Goal: Information Seeking & Learning: Learn about a topic

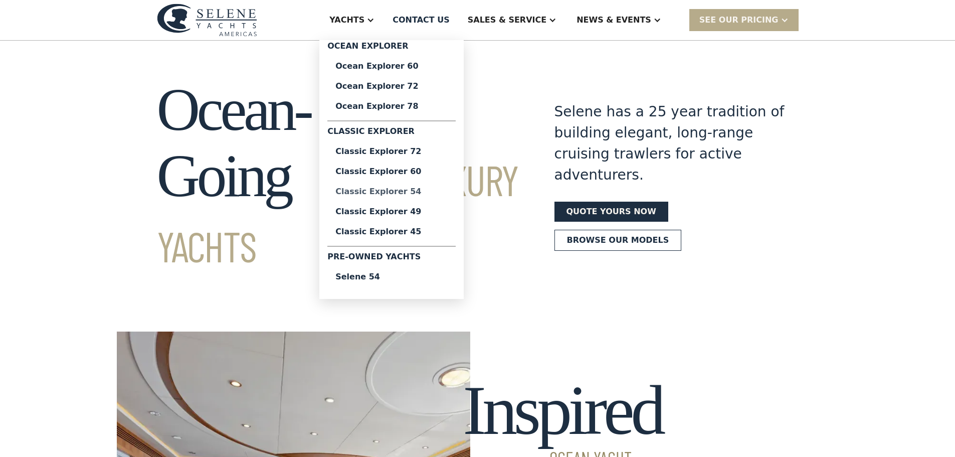
click at [436, 193] on div "Classic Explorer 54" at bounding box center [391, 192] width 112 height 8
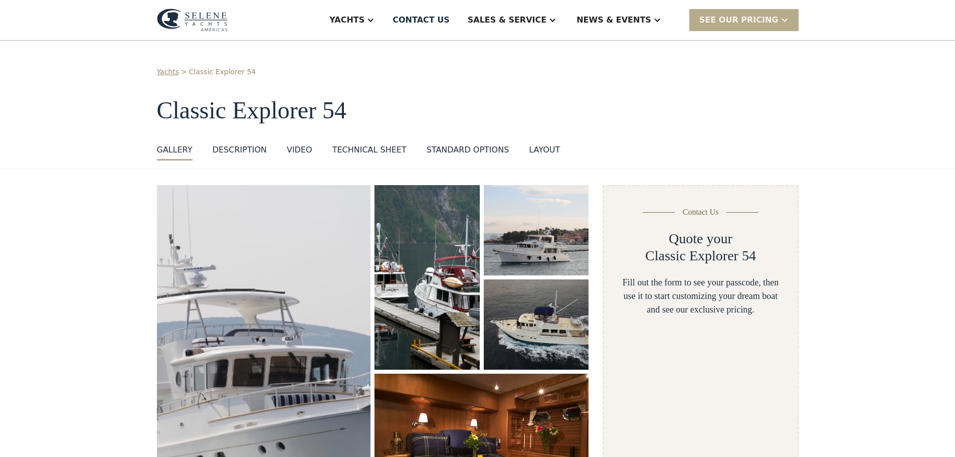
select select "**********"
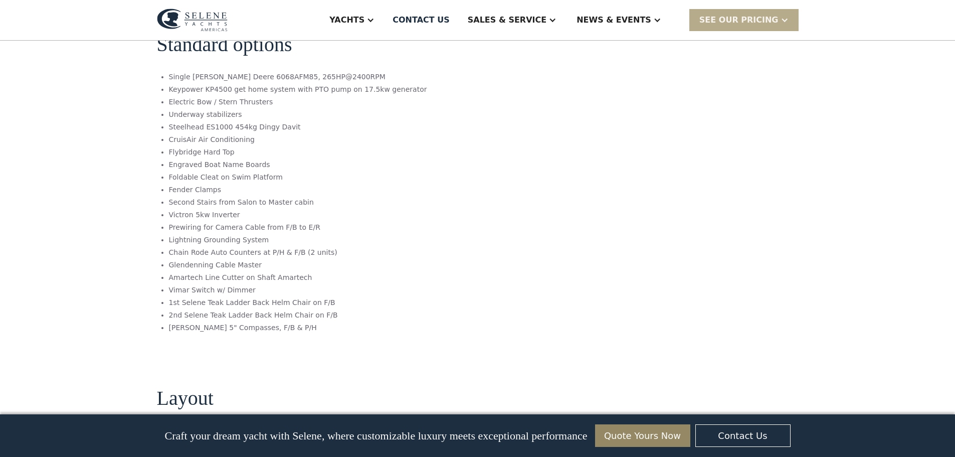
scroll to position [1654, 0]
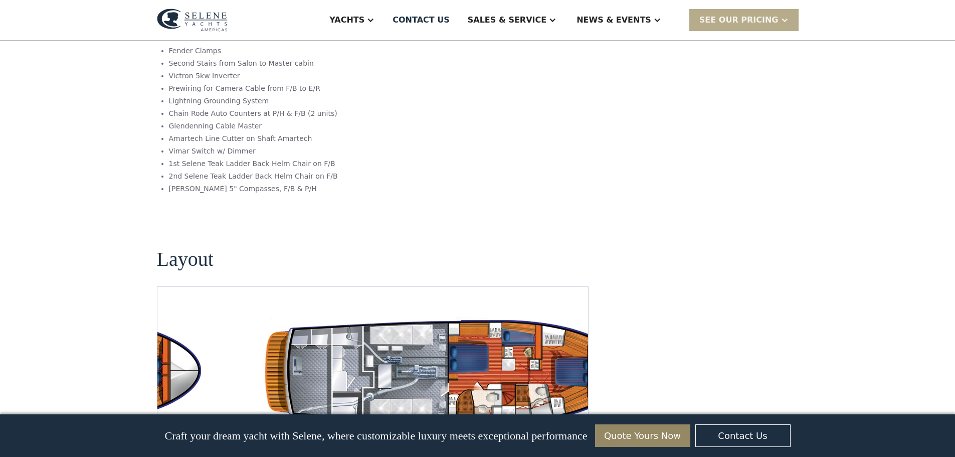
click at [157, 311] on img "open lightbox" at bounding box center [21, 371] width 415 height 121
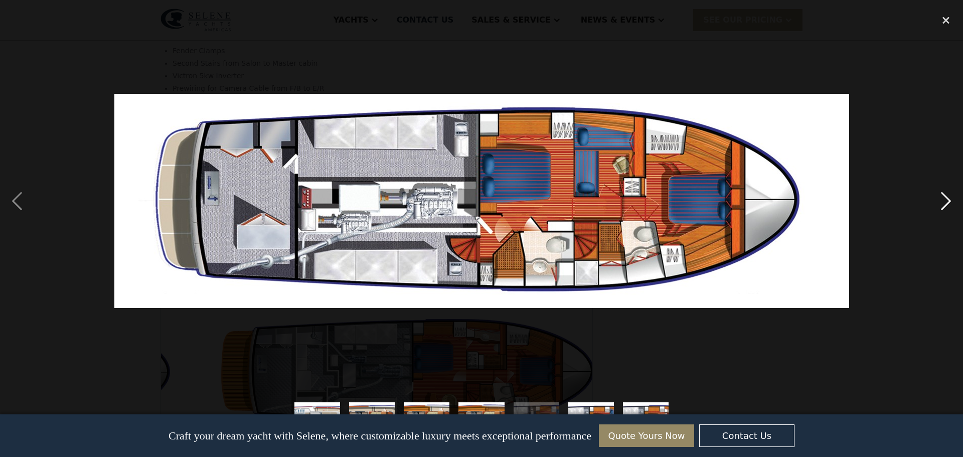
click at [941, 207] on div "next image" at bounding box center [946, 201] width 34 height 384
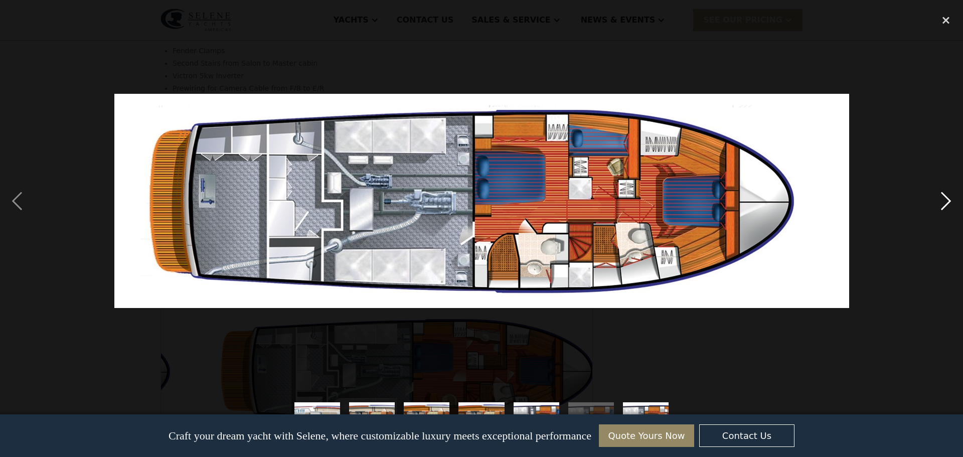
click at [941, 207] on div "next image" at bounding box center [946, 201] width 34 height 384
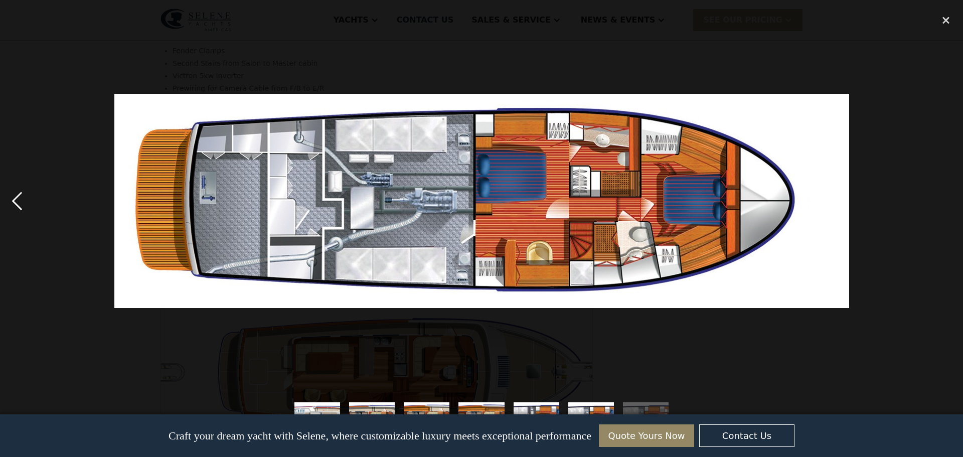
click at [14, 199] on div "previous image" at bounding box center [17, 201] width 34 height 384
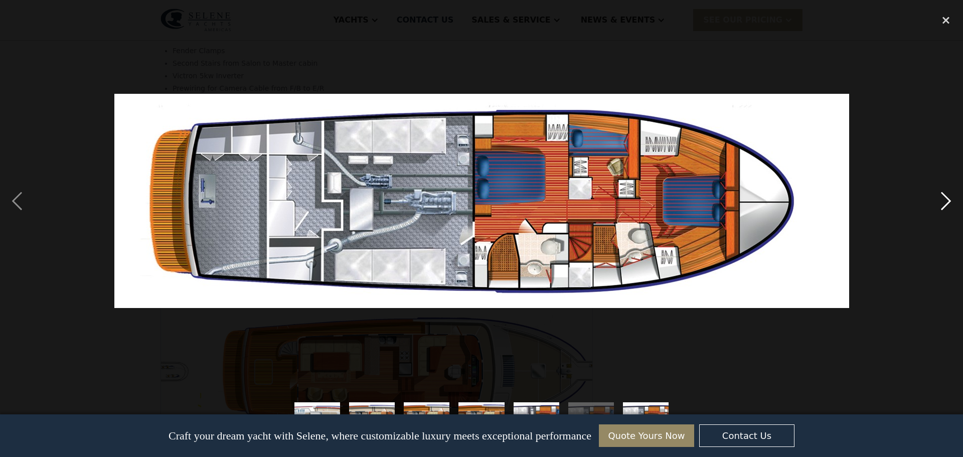
click at [946, 199] on div "next image" at bounding box center [946, 201] width 34 height 384
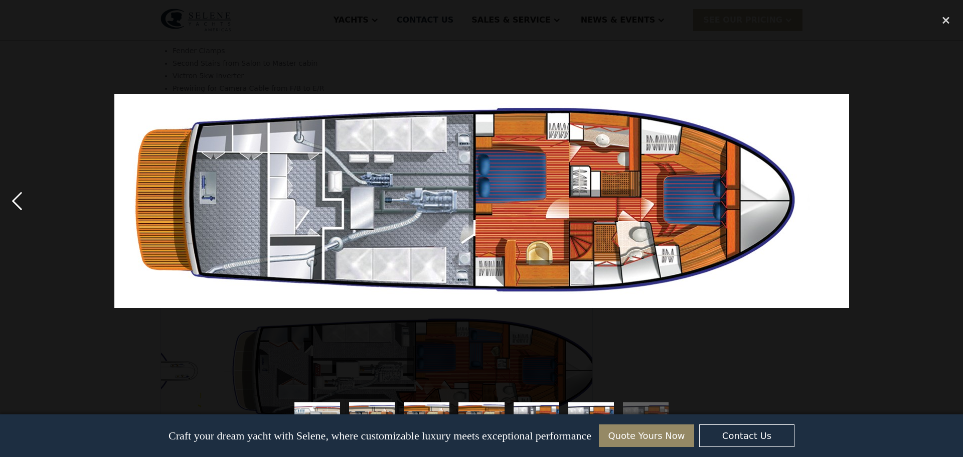
click at [13, 206] on div "previous image" at bounding box center [17, 201] width 34 height 384
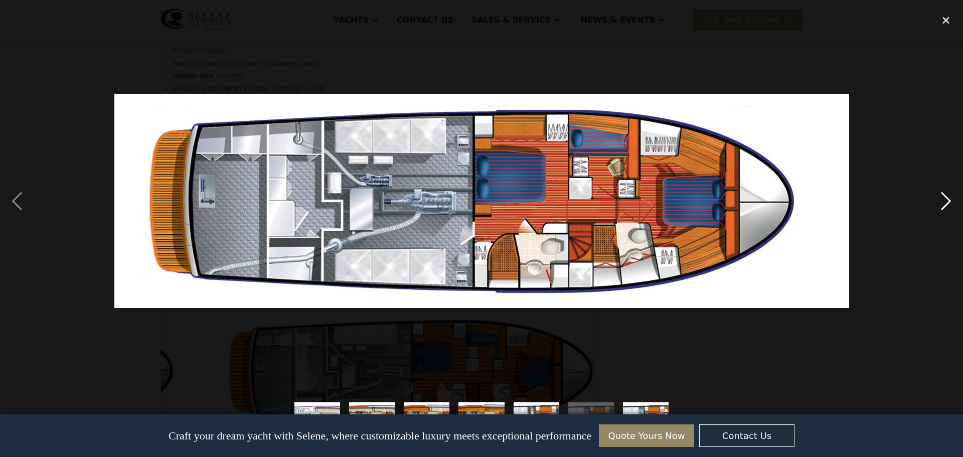
click at [942, 202] on div "next image" at bounding box center [946, 201] width 34 height 384
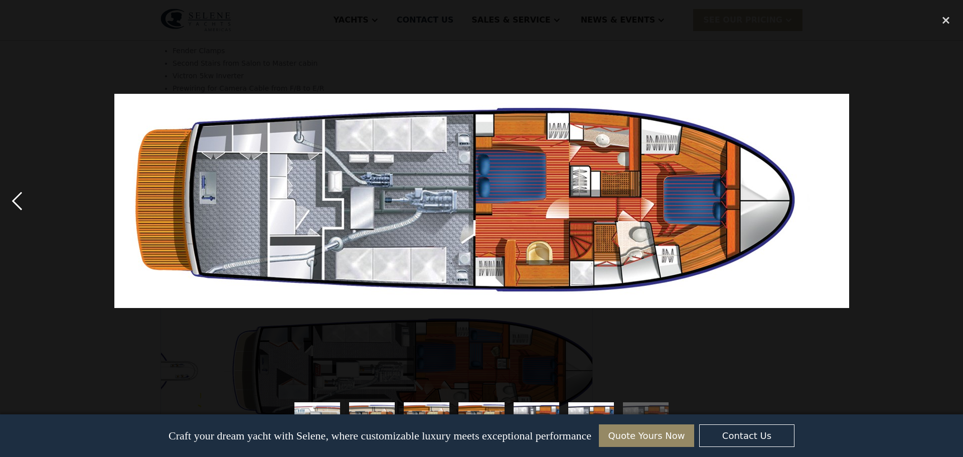
click at [18, 199] on div "previous image" at bounding box center [17, 201] width 34 height 384
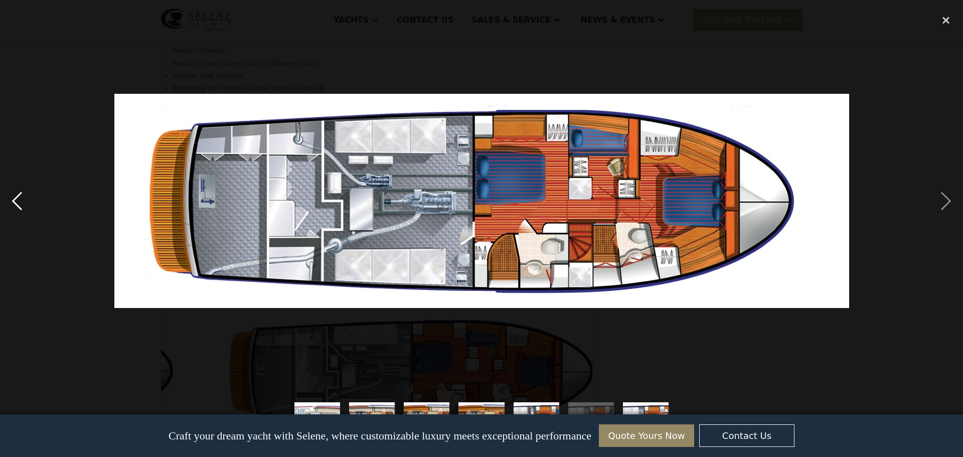
click at [18, 199] on div "previous image" at bounding box center [17, 201] width 34 height 384
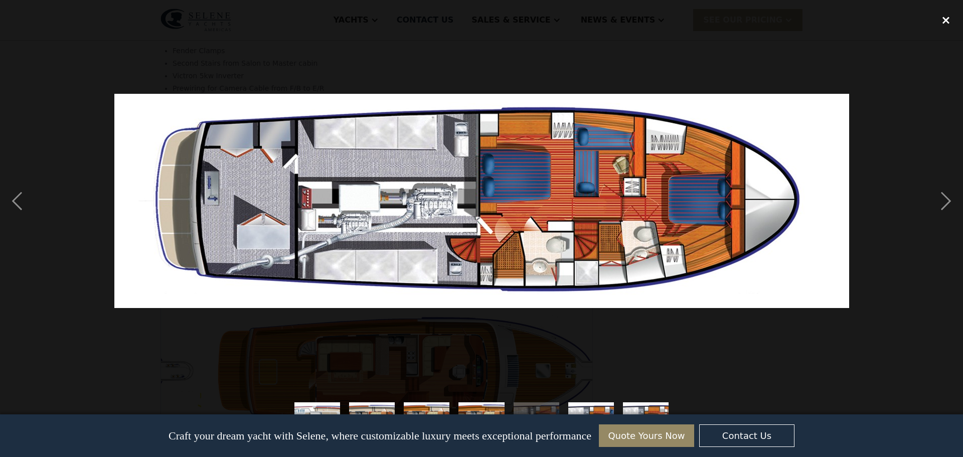
click at [944, 23] on div "close lightbox" at bounding box center [946, 20] width 34 height 22
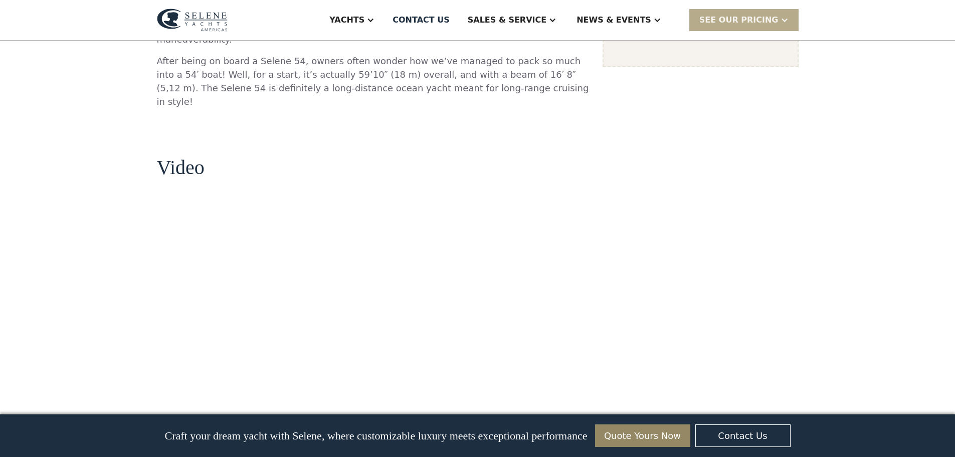
scroll to position [702, 0]
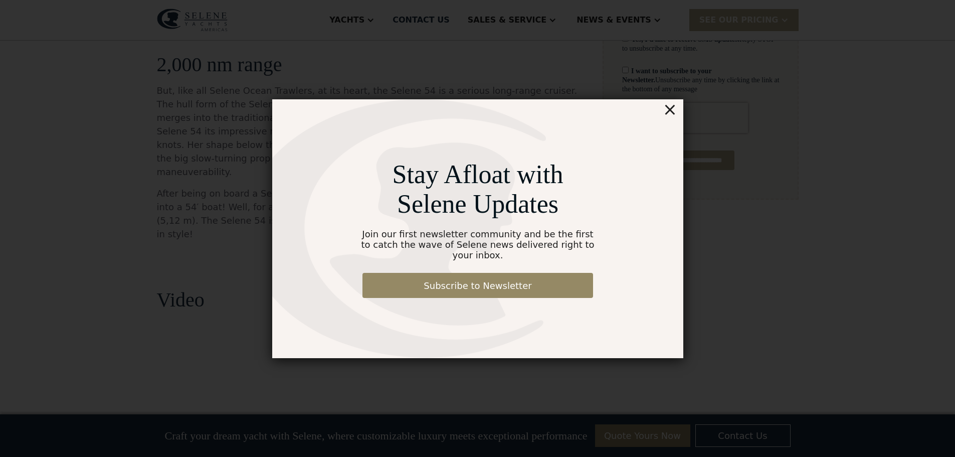
click at [670, 116] on div "×" at bounding box center [669, 109] width 15 height 20
